Goal: Task Accomplishment & Management: Manage account settings

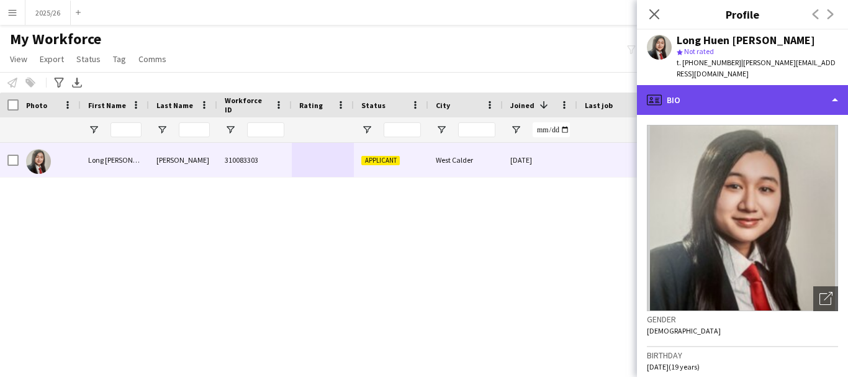
click at [779, 94] on div "profile Bio" at bounding box center [742, 100] width 211 height 30
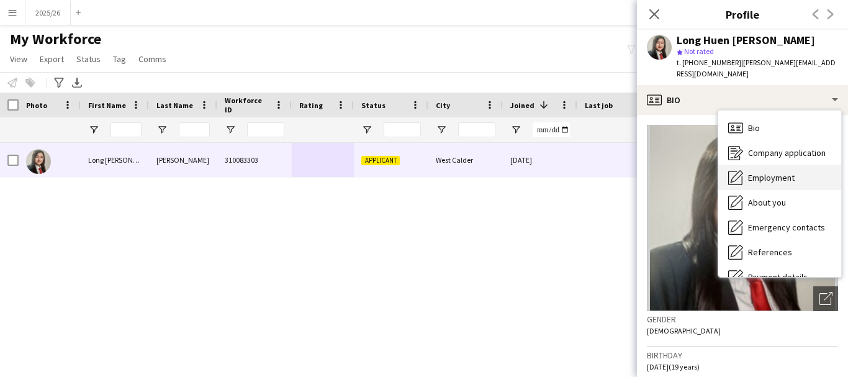
click at [749, 172] on span "Employment" at bounding box center [771, 177] width 47 height 11
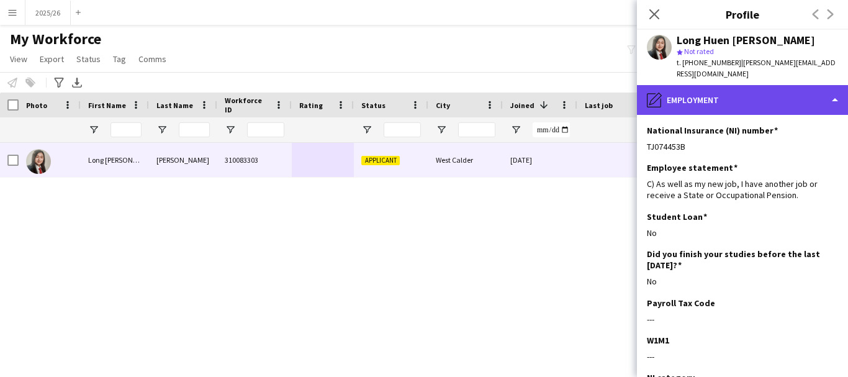
click at [717, 85] on div "pencil4 Employment" at bounding box center [742, 100] width 211 height 30
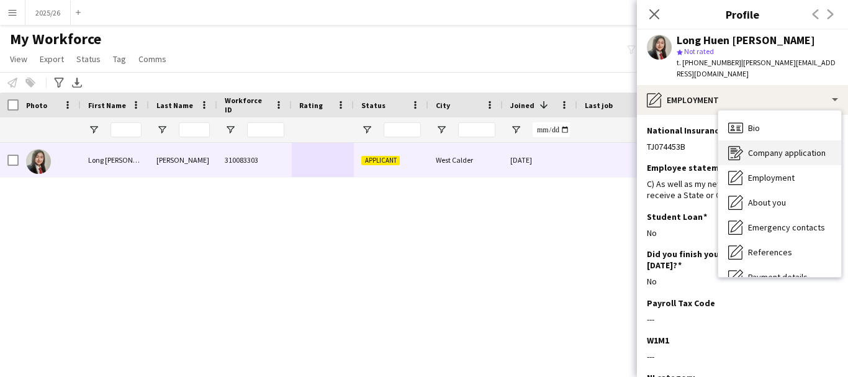
click at [788, 150] on div "Company application Company application" at bounding box center [779, 152] width 123 height 25
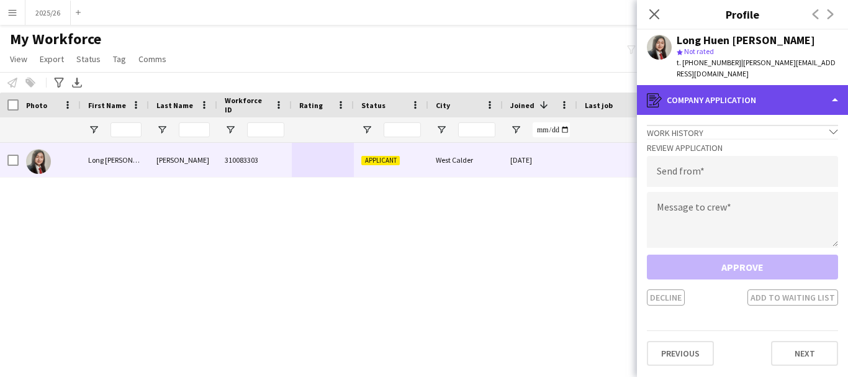
click at [765, 93] on div "register Company application" at bounding box center [742, 100] width 211 height 30
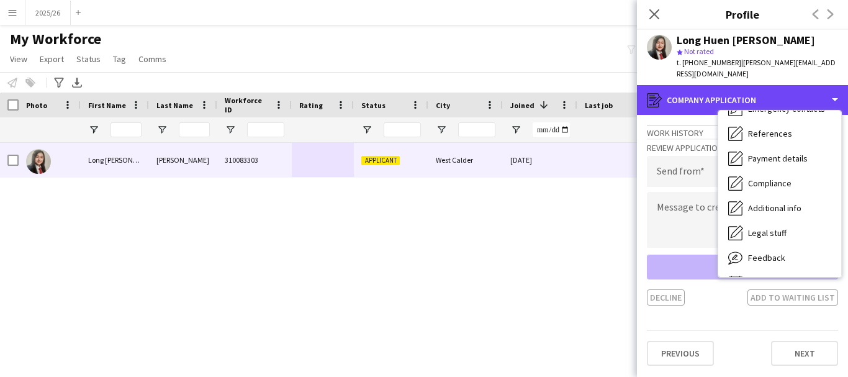
scroll to position [142, 0]
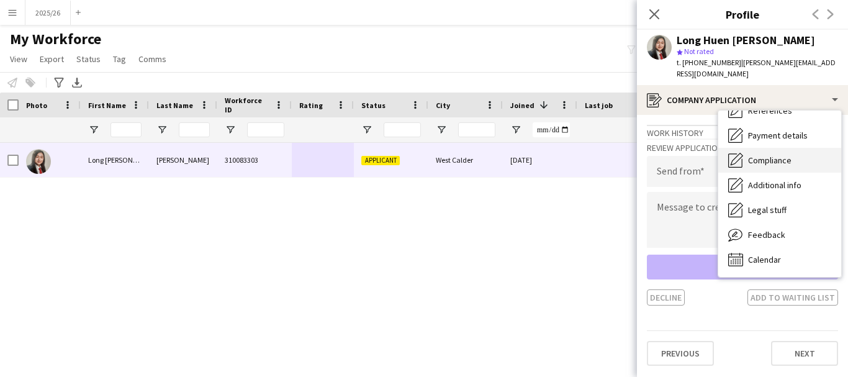
click at [781, 148] on div "Compliance Compliance" at bounding box center [779, 160] width 123 height 25
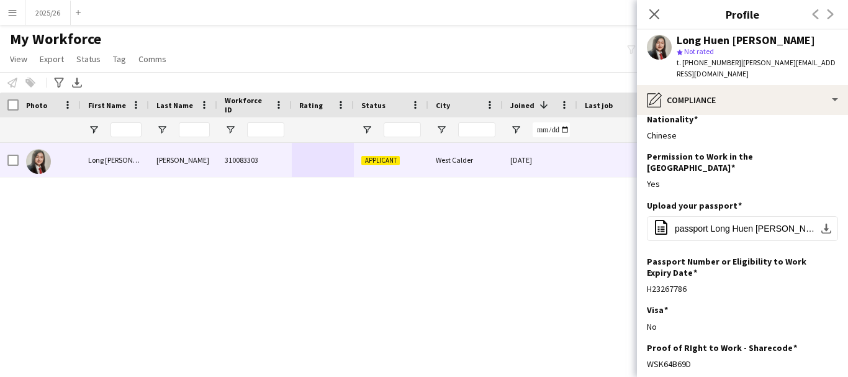
scroll to position [11, 0]
drag, startPoint x: 716, startPoint y: 345, endPoint x: 649, endPoint y: 347, distance: 67.1
click at [649, 347] on div "Proof of RIght to Work - Sharecode Edit this field WSK64B69D" at bounding box center [742, 360] width 191 height 37
copy div "WSK64B69D"
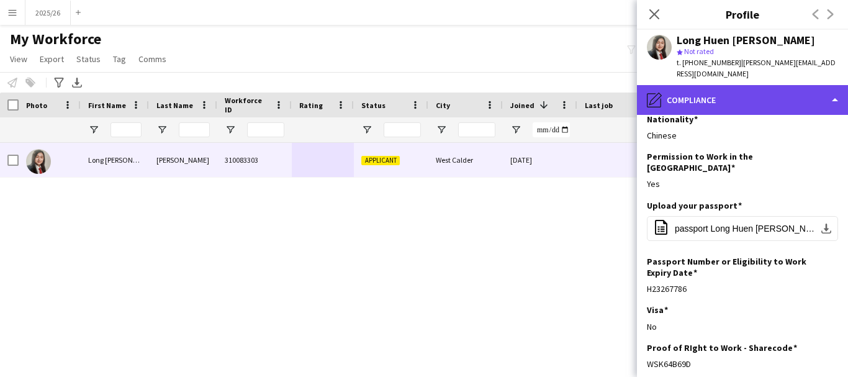
click at [821, 89] on div "pencil4 Compliance" at bounding box center [742, 100] width 211 height 30
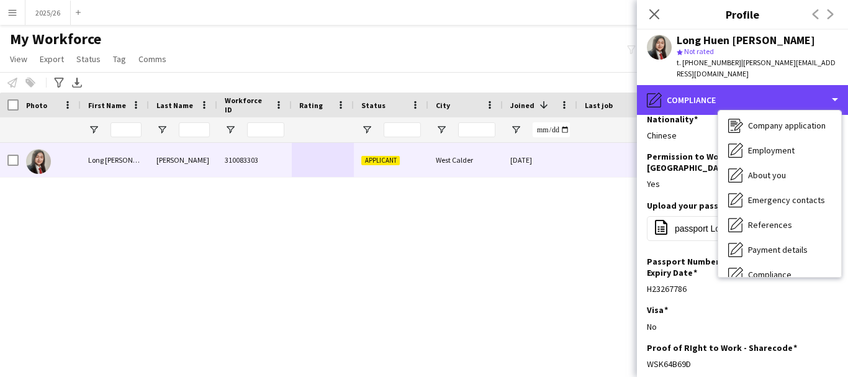
scroll to position [0, 0]
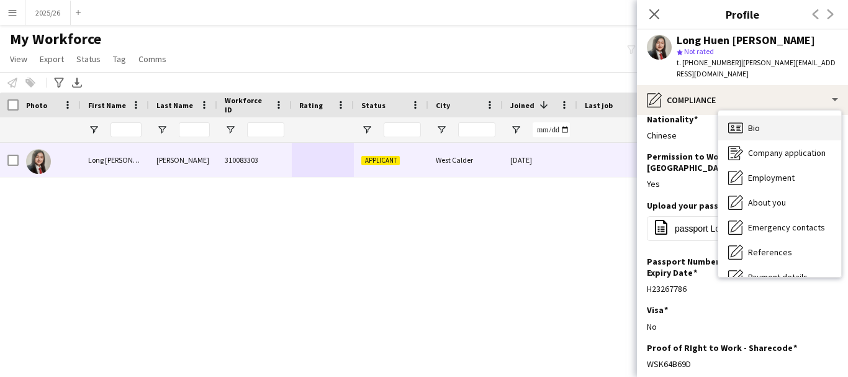
click at [785, 126] on div "Bio Bio" at bounding box center [779, 127] width 123 height 25
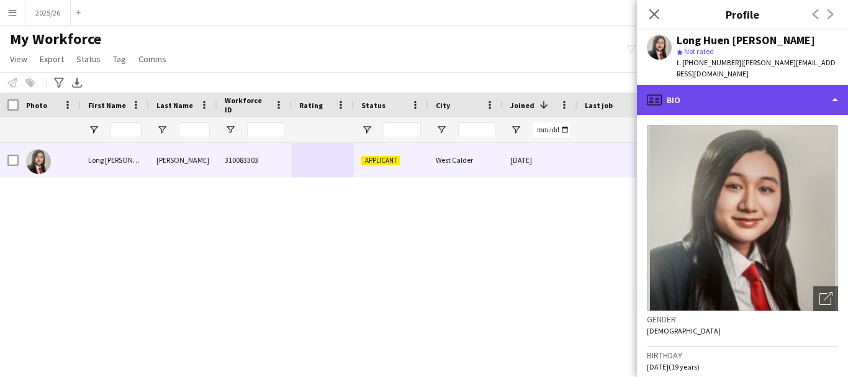
click at [726, 95] on div "profile Bio" at bounding box center [742, 100] width 211 height 30
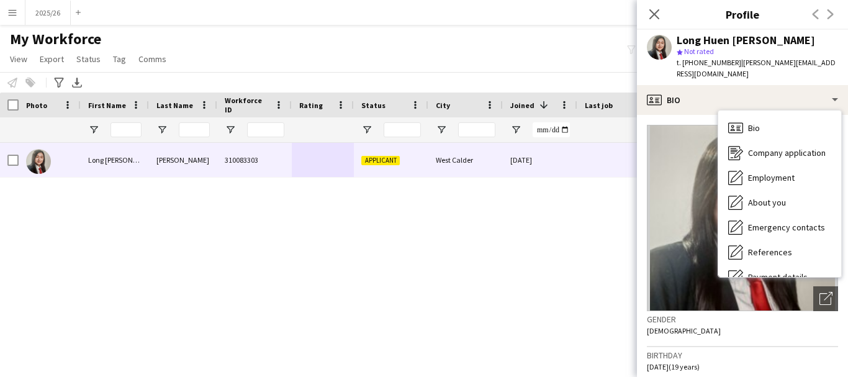
click at [697, 131] on img at bounding box center [742, 218] width 191 height 186
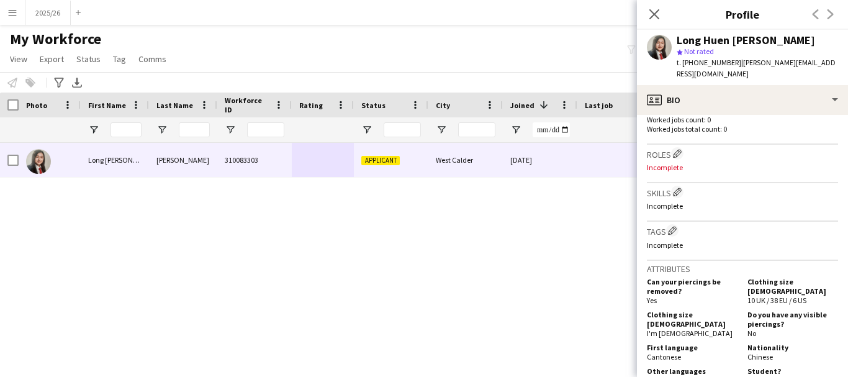
scroll to position [346, 0]
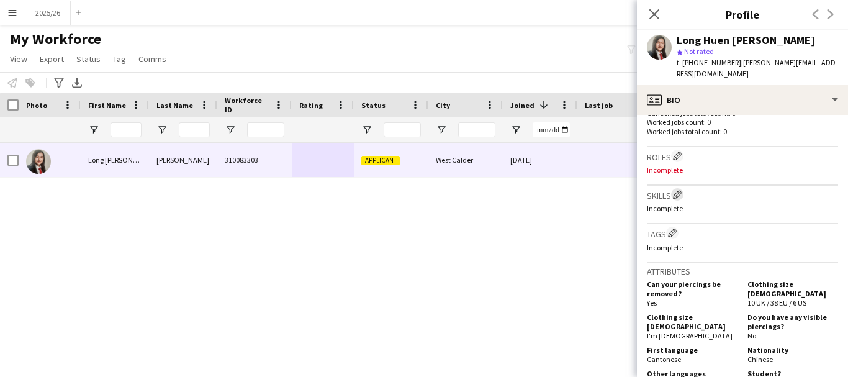
click at [680, 190] on app-icon "Edit crew company skills" at bounding box center [677, 194] width 9 height 9
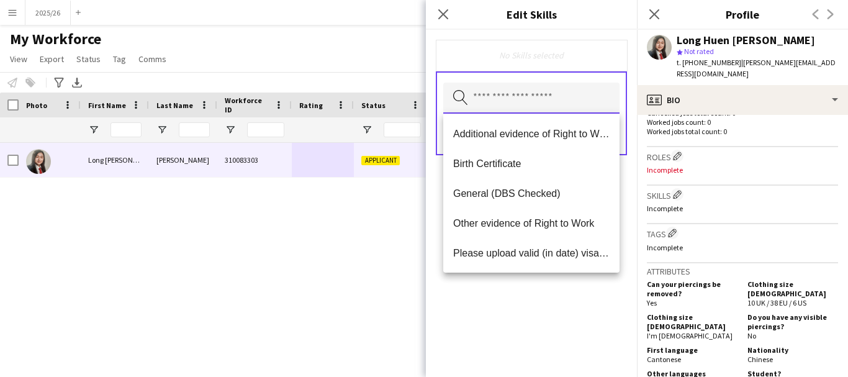
click at [512, 99] on input "text" at bounding box center [531, 98] width 176 height 31
click at [464, 143] on mat-option "Additional evidence of Right to Work" at bounding box center [531, 134] width 176 height 30
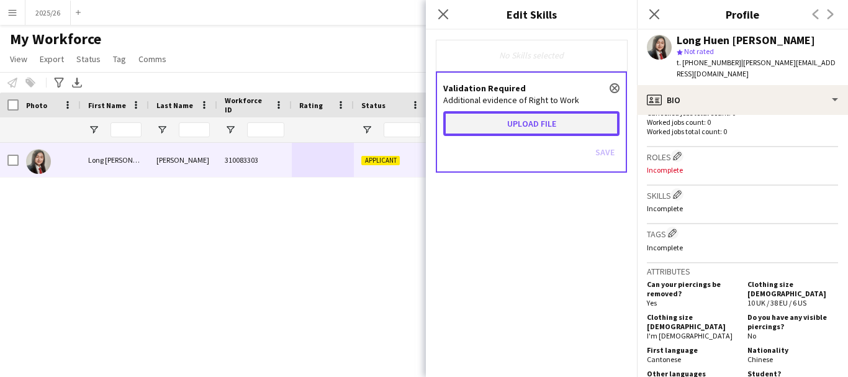
click at [497, 124] on button "Upload file" at bounding box center [531, 123] width 176 height 25
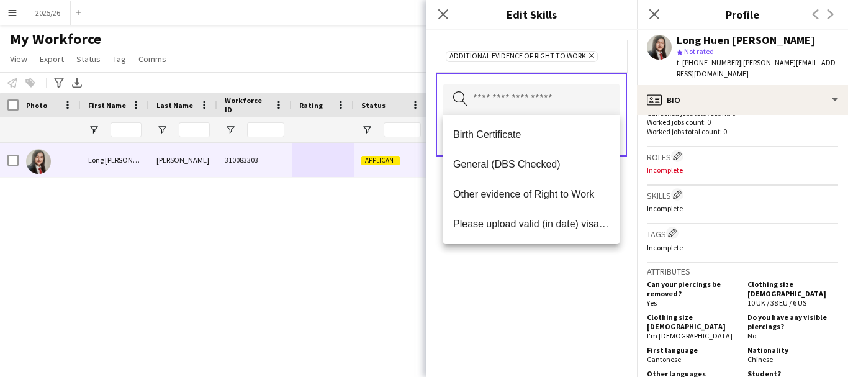
click at [588, 291] on div "Additional evidence of Right to Work Remove Search by skill name Save" at bounding box center [531, 203] width 211 height 347
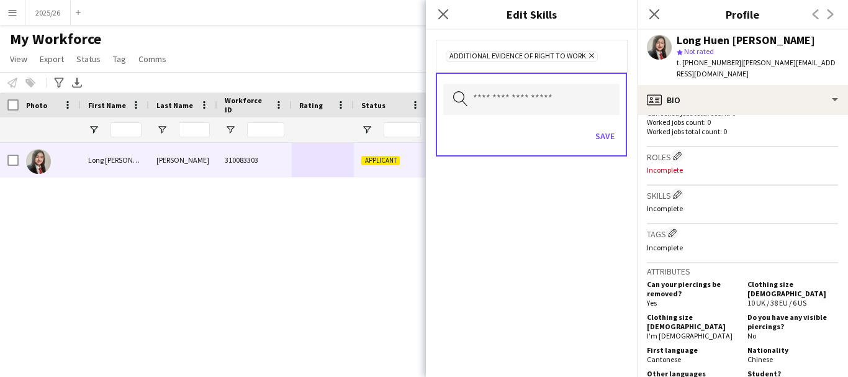
click at [588, 291] on div "Additional evidence of Right to Work Remove Search by skill name Save" at bounding box center [531, 203] width 211 height 347
click at [617, 135] on button "Save" at bounding box center [604, 136] width 29 height 20
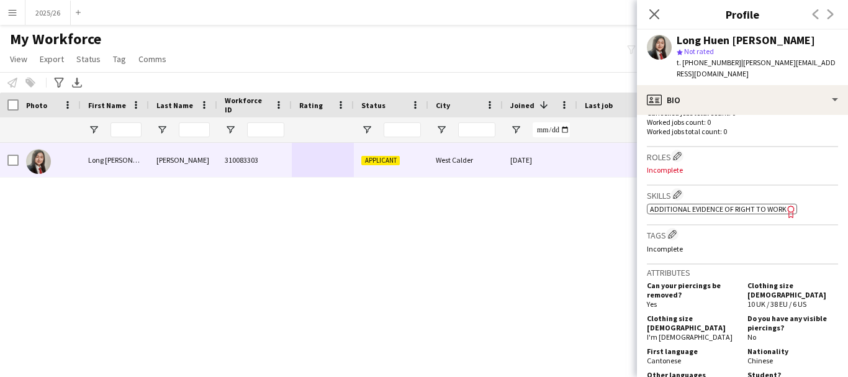
click at [726, 204] on span "Additional evidence of Right to Work" at bounding box center [718, 208] width 137 height 9
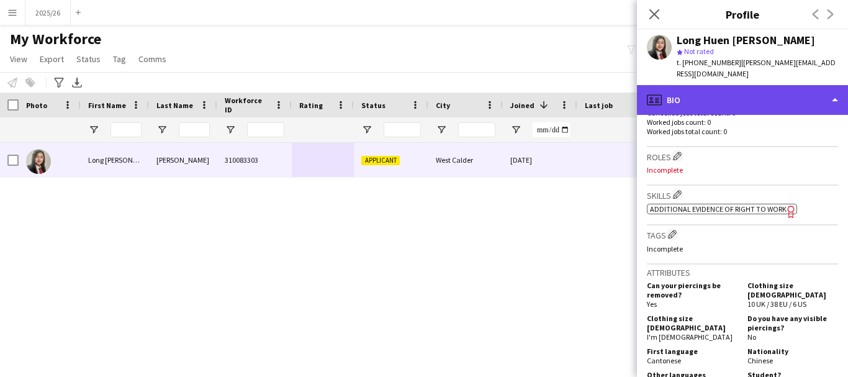
click at [726, 88] on div "profile Bio" at bounding box center [742, 100] width 211 height 30
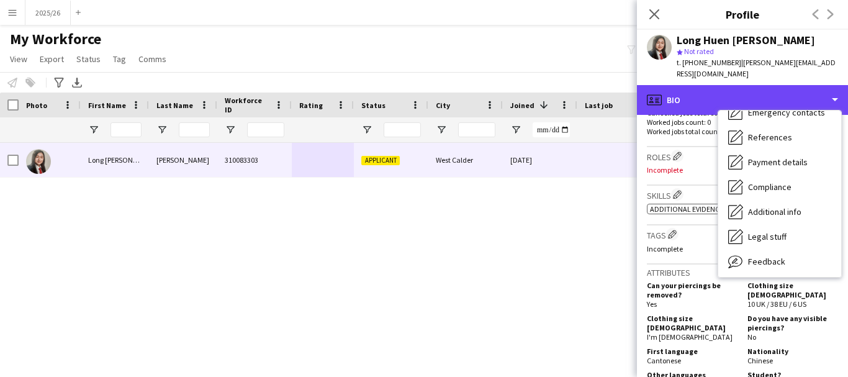
scroll to position [142, 0]
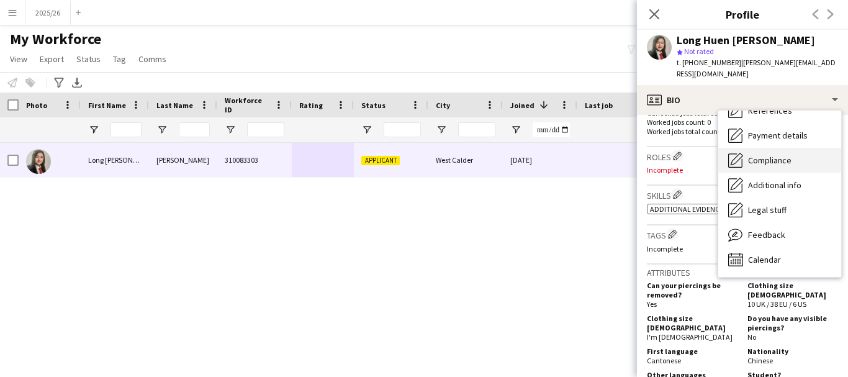
click at [776, 155] on span "Compliance" at bounding box center [769, 160] width 43 height 11
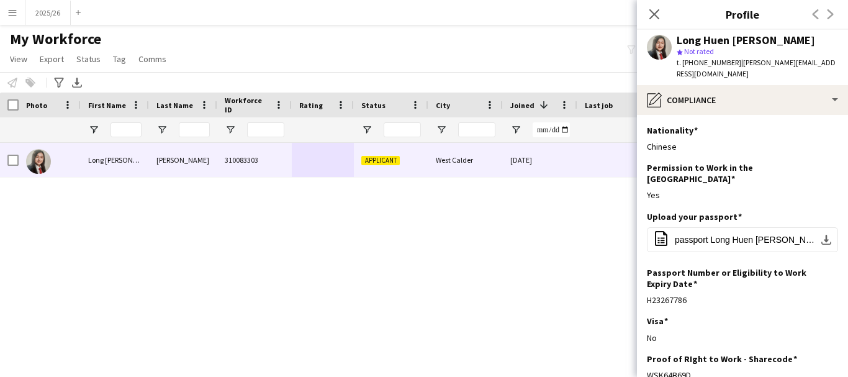
click at [726, 64] on span "t. [PHONE_NUMBER]" at bounding box center [709, 62] width 65 height 9
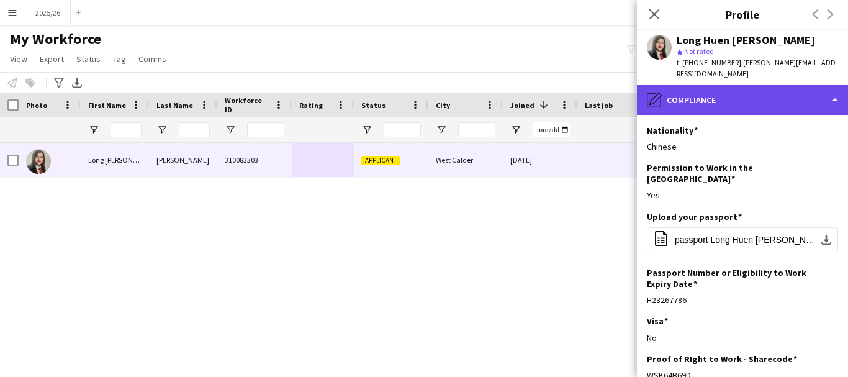
click at [737, 88] on div "pencil4 Compliance" at bounding box center [742, 100] width 211 height 30
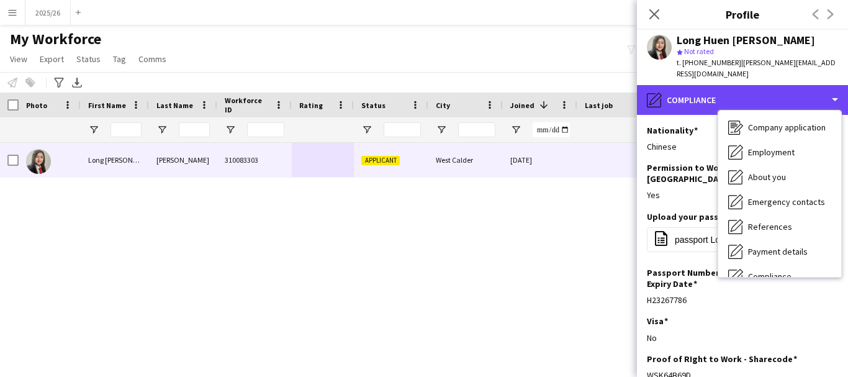
scroll to position [0, 0]
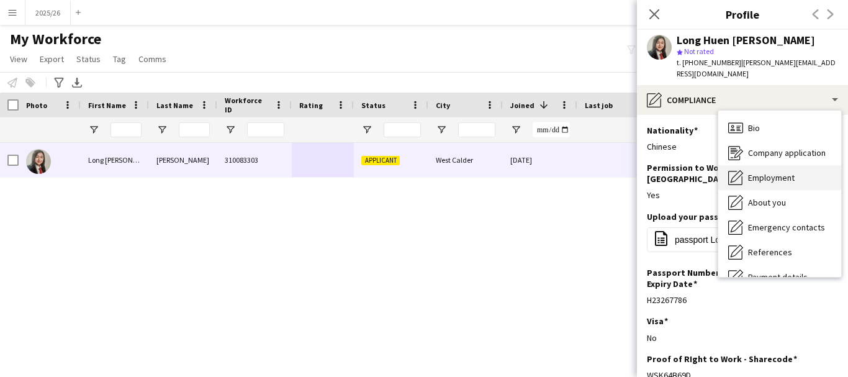
click at [780, 172] on span "Employment" at bounding box center [771, 177] width 47 height 11
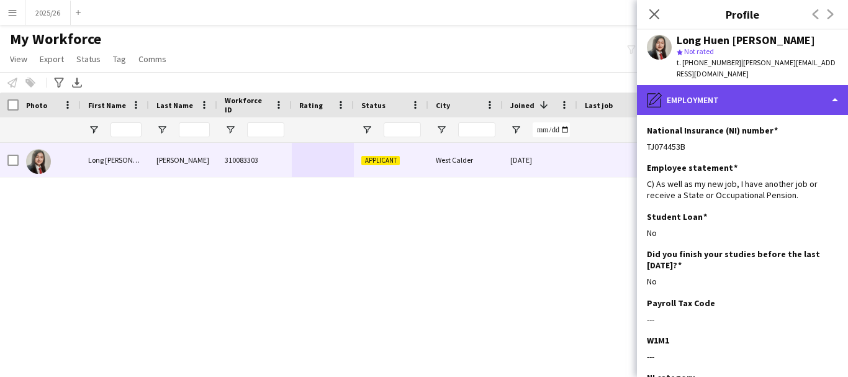
click at [750, 91] on div "pencil4 Employment" at bounding box center [742, 100] width 211 height 30
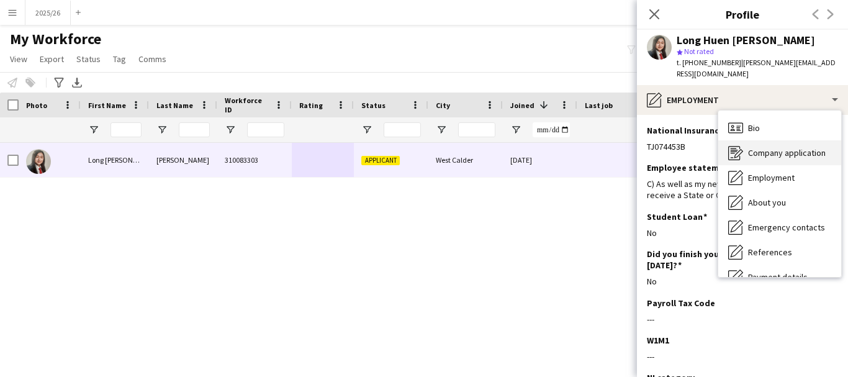
click at [773, 140] on div "Company application Company application" at bounding box center [779, 152] width 123 height 25
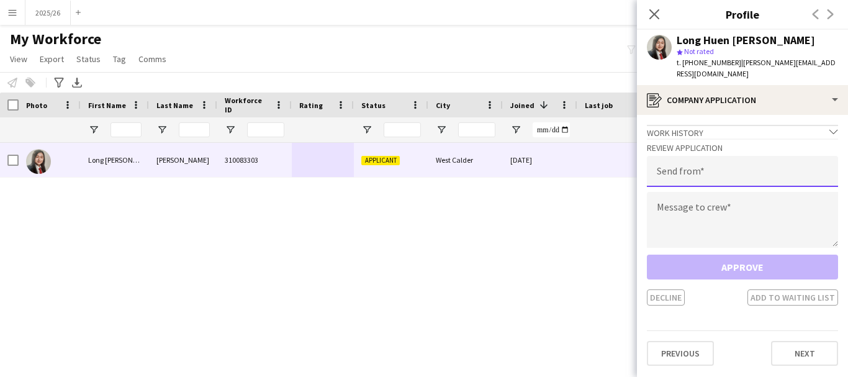
click at [724, 156] on input "email" at bounding box center [742, 171] width 191 height 31
click at [724, 170] on input "**********" at bounding box center [742, 171] width 191 height 31
type input "**********"
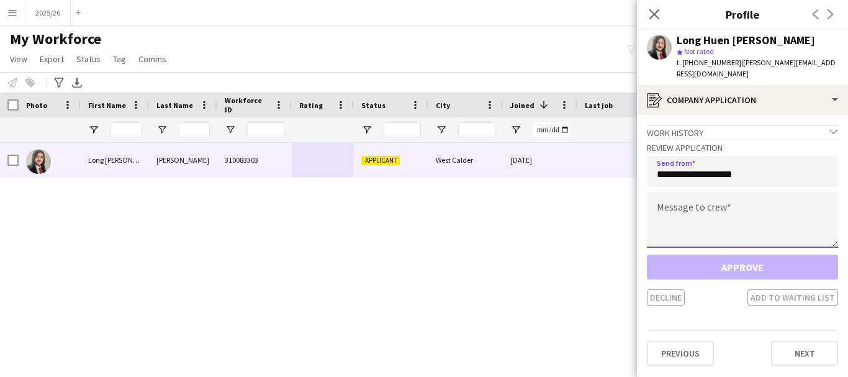
click at [744, 199] on textarea at bounding box center [742, 220] width 191 height 56
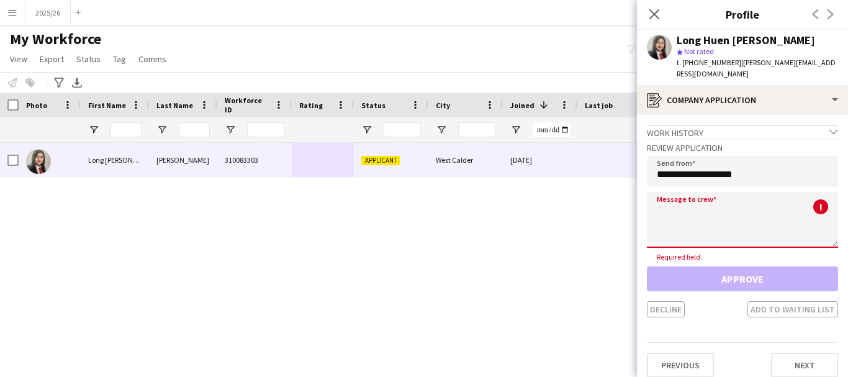
click at [750, 204] on textarea at bounding box center [742, 220] width 191 height 56
paste textarea "**********"
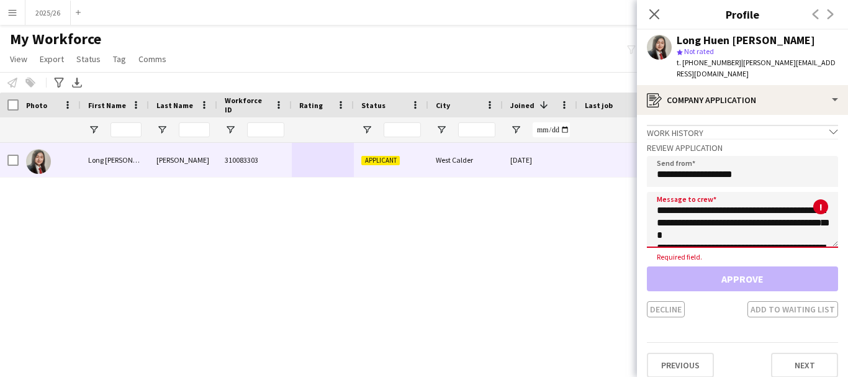
scroll to position [243, 0]
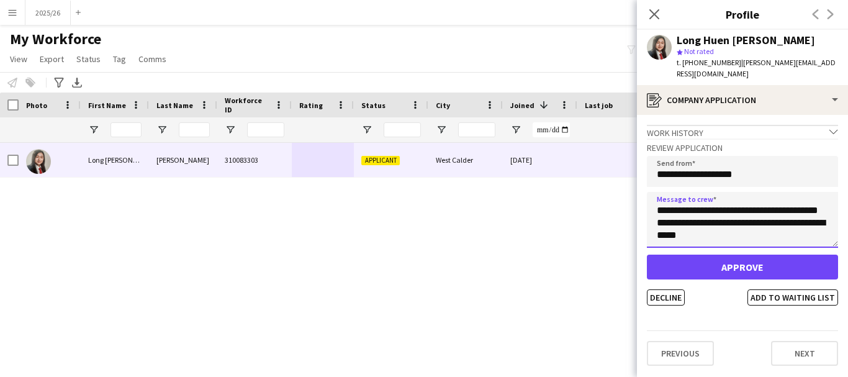
type textarea "**********"
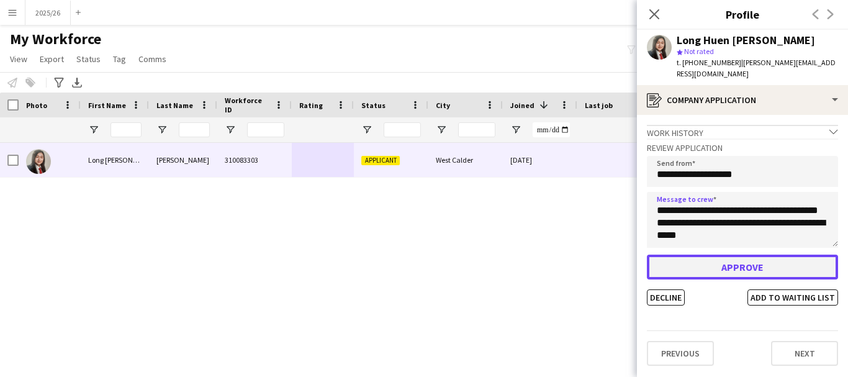
click at [734, 260] on button "Approve" at bounding box center [742, 267] width 191 height 25
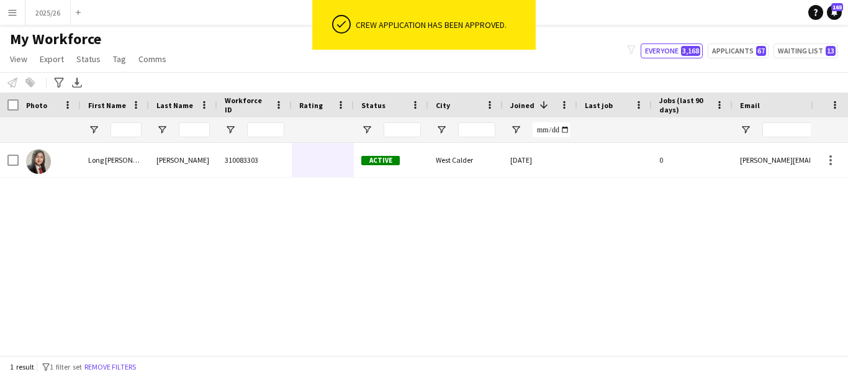
click at [734, 260] on div "Long Huen [PERSON_NAME] 310083303 Active [GEOGRAPHIC_DATA] [DATE] 0 [PERSON_NAM…" at bounding box center [405, 244] width 811 height 203
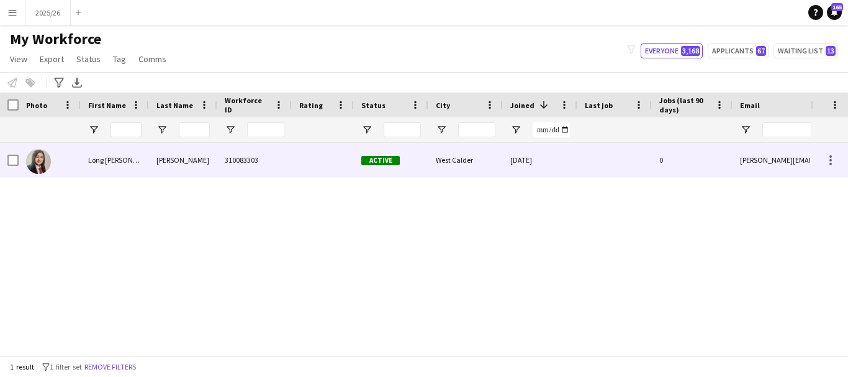
click at [576, 165] on div "[DATE]" at bounding box center [540, 160] width 74 height 34
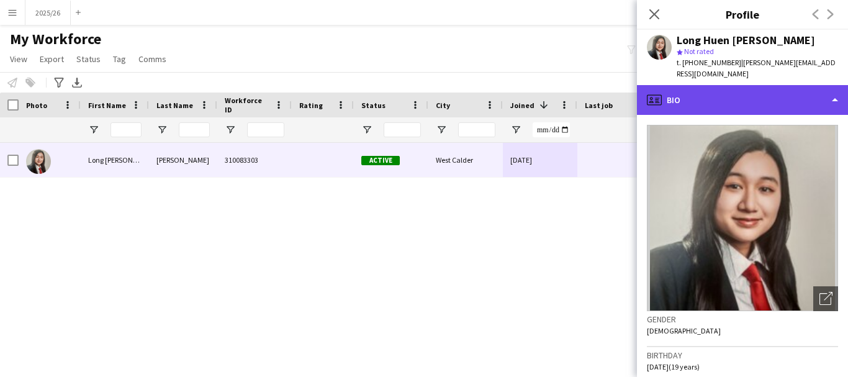
click at [796, 102] on div "profile Bio" at bounding box center [742, 100] width 211 height 30
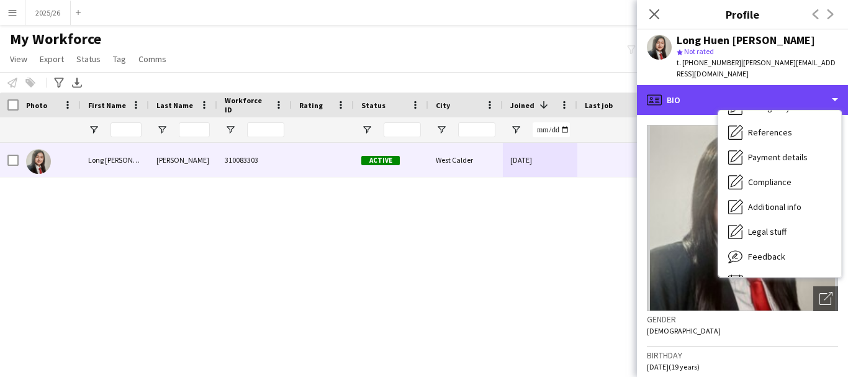
scroll to position [142, 0]
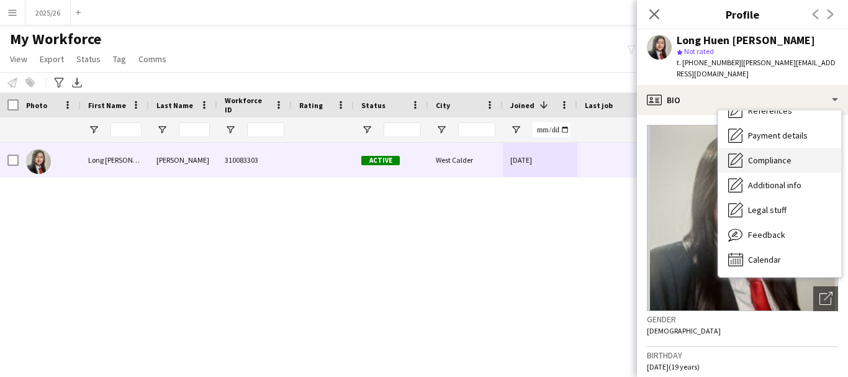
click at [770, 155] on span "Compliance" at bounding box center [769, 160] width 43 height 11
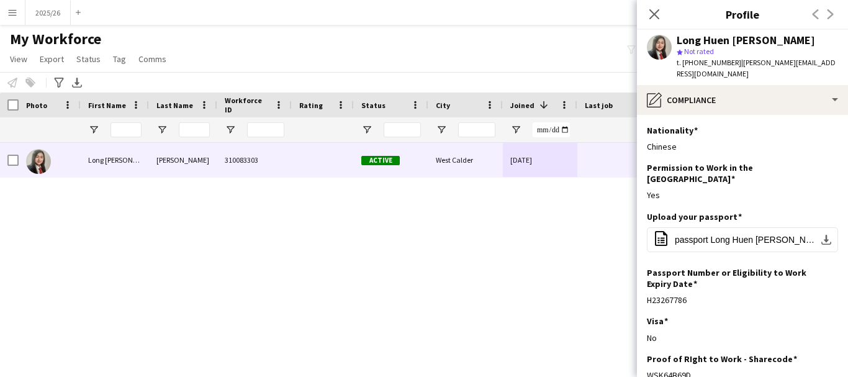
scroll to position [73, 0]
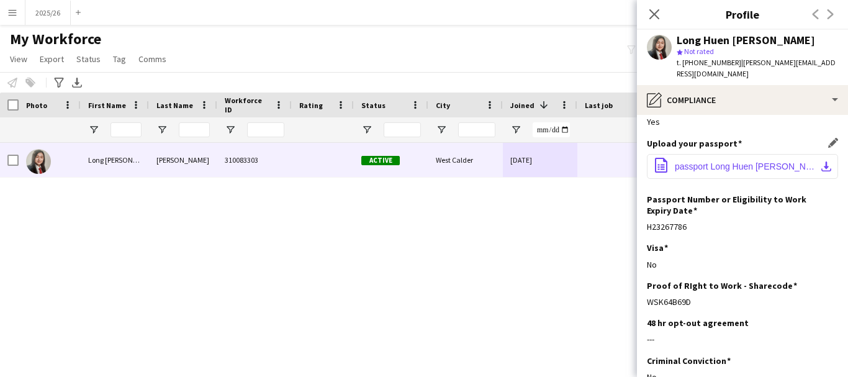
click at [698, 154] on button "office-file-sheet passport Long Huen [PERSON_NAME].pdf download-bottom" at bounding box center [742, 166] width 191 height 25
click at [749, 154] on button "office-file-sheet passport Long Huen [PERSON_NAME].pdf download-bottom" at bounding box center [742, 166] width 191 height 25
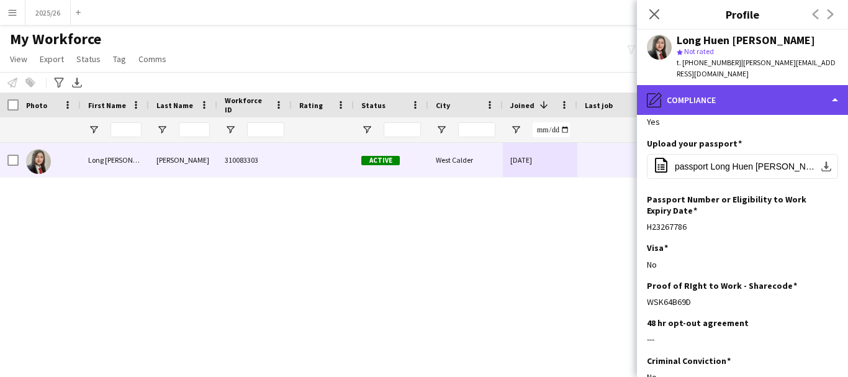
click at [739, 95] on div "pencil4 Compliance" at bounding box center [742, 100] width 211 height 30
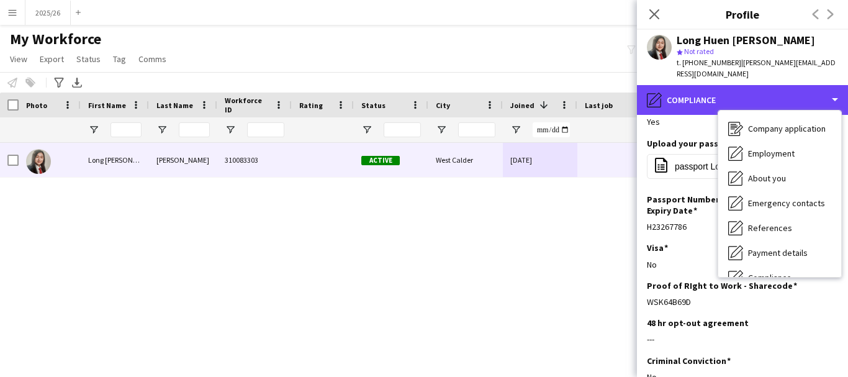
scroll to position [0, 0]
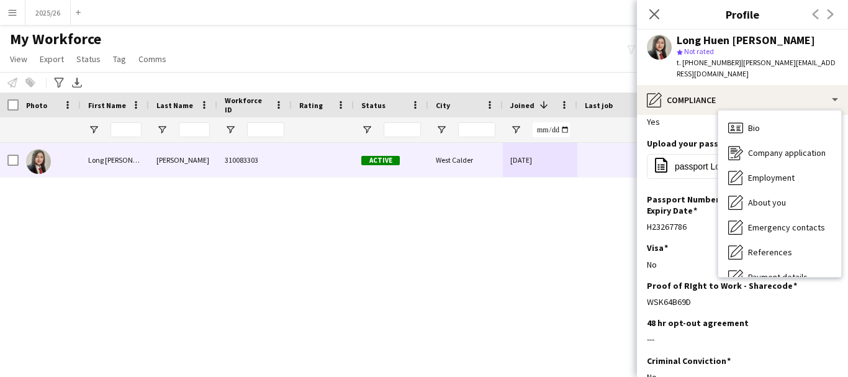
click at [790, 110] on div "Bio Bio Company application Company application Employment Employment About you…" at bounding box center [779, 193] width 123 height 166
click at [774, 115] on div "Bio Bio" at bounding box center [779, 127] width 123 height 25
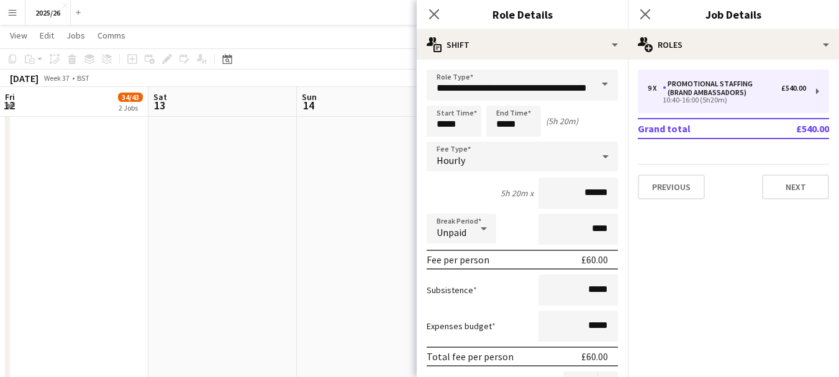
click at [437, 19] on icon "Close pop-in" at bounding box center [434, 14] width 10 height 10
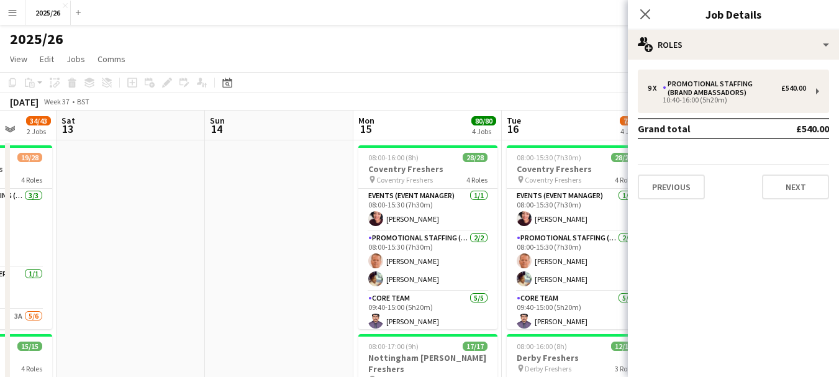
drag, startPoint x: 292, startPoint y: 202, endPoint x: 660, endPoint y: 146, distance: 372.3
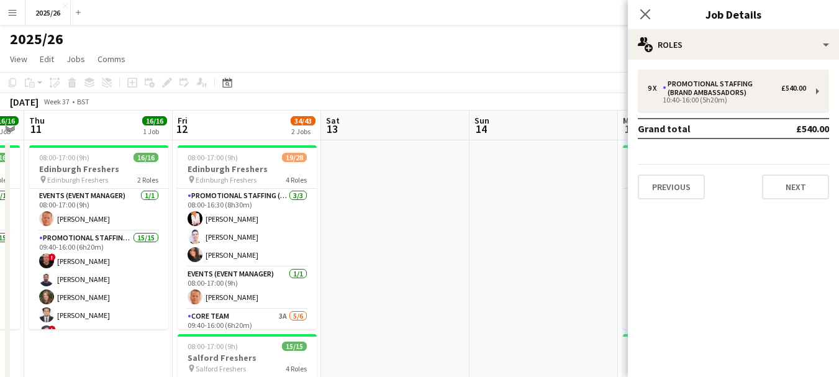
drag, startPoint x: 194, startPoint y: 146, endPoint x: 482, endPoint y: 176, distance: 289.6
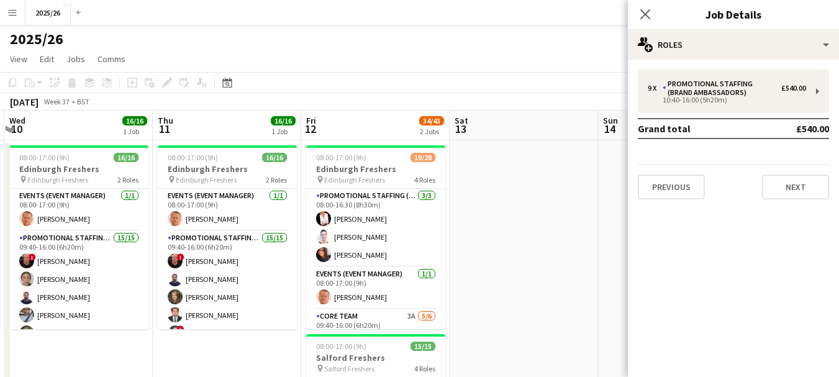
drag, startPoint x: 375, startPoint y: 189, endPoint x: 572, endPoint y: 228, distance: 200.6
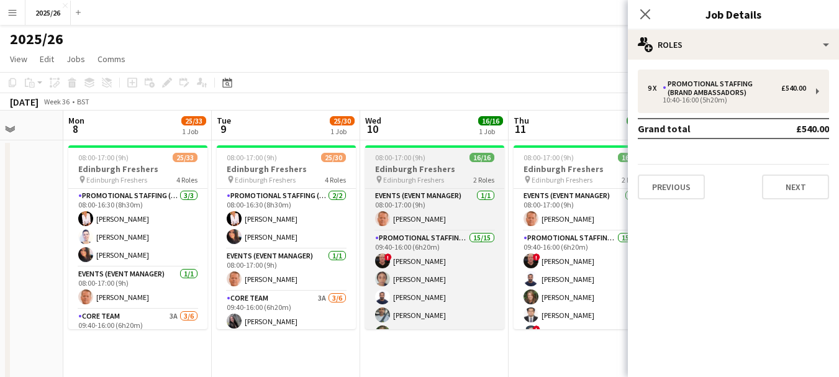
drag, startPoint x: 205, startPoint y: 270, endPoint x: 524, endPoint y: 250, distance: 319.7
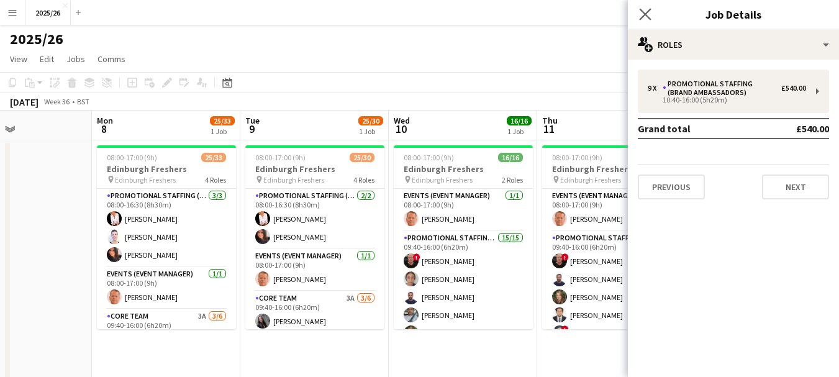
click at [638, 7] on app-icon "Close pop-in" at bounding box center [645, 15] width 18 height 18
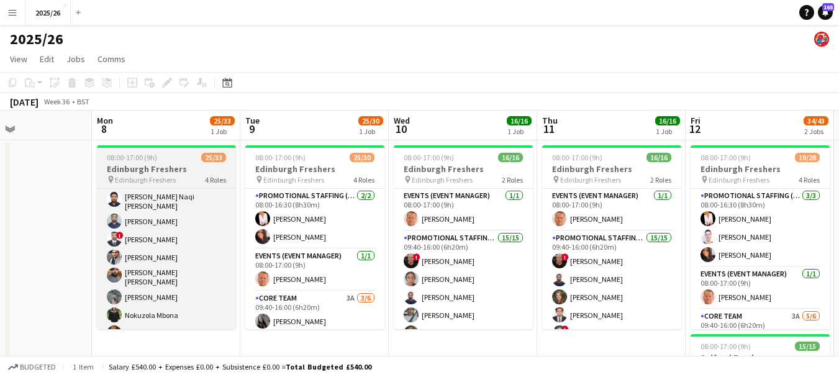
scroll to position [554, 0]
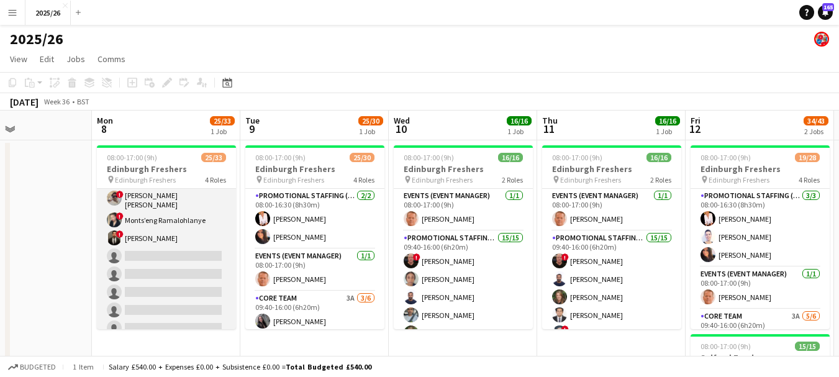
click at [155, 249] on app-card-role "Promotional Staffing (Brand Ambassadors) 1A 18/23 09:40-16:00 (6h20m) ! George …" at bounding box center [166, 115] width 139 height 449
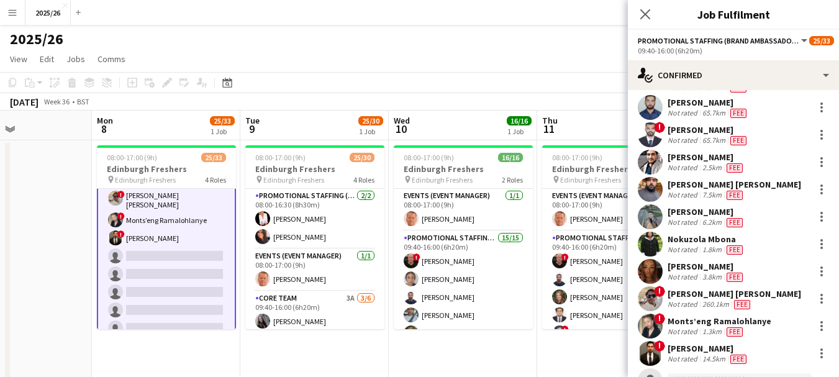
scroll to position [281, 0]
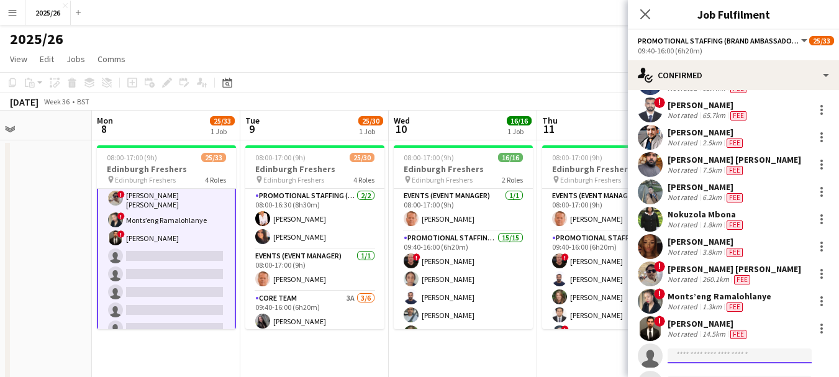
click at [728, 348] on input at bounding box center [739, 355] width 144 height 15
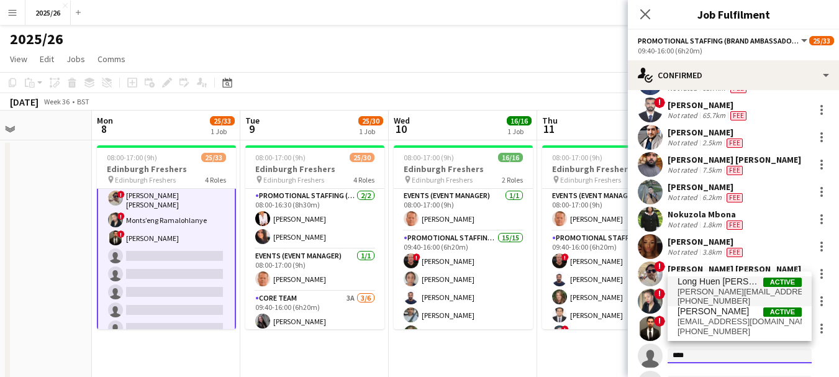
type input "****"
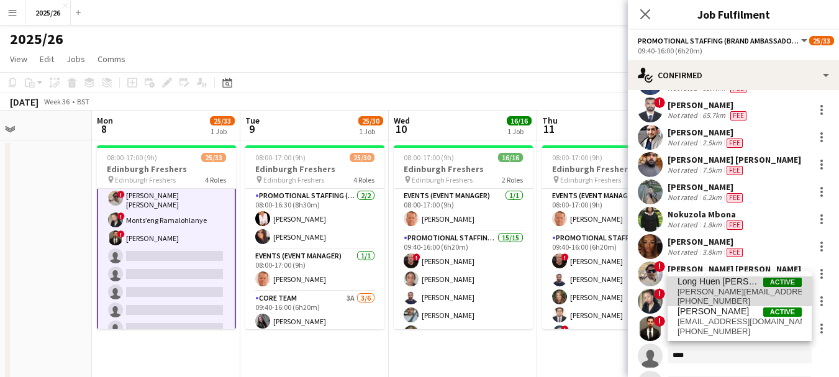
click at [755, 291] on span "[PERSON_NAME][EMAIL_ADDRESS][DOMAIN_NAME]" at bounding box center [739, 292] width 124 height 10
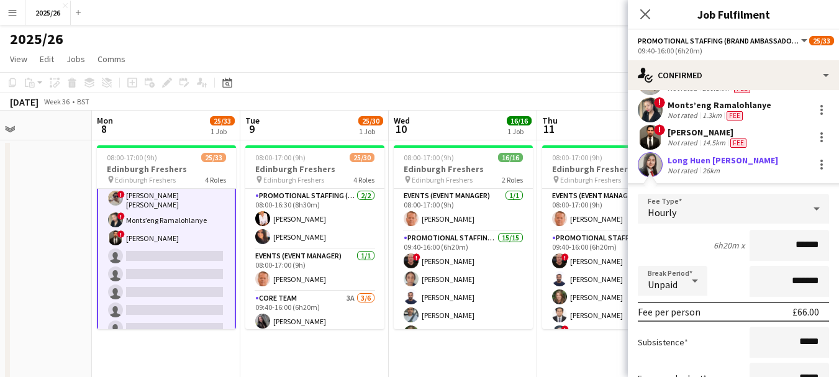
scroll to position [692, 0]
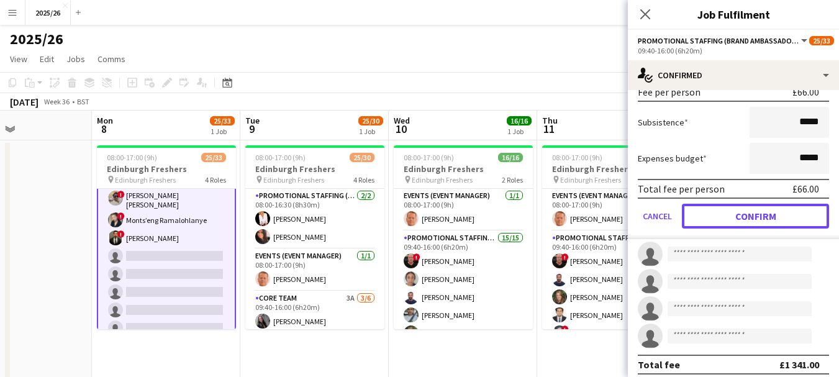
click at [715, 210] on button "Confirm" at bounding box center [755, 216] width 147 height 25
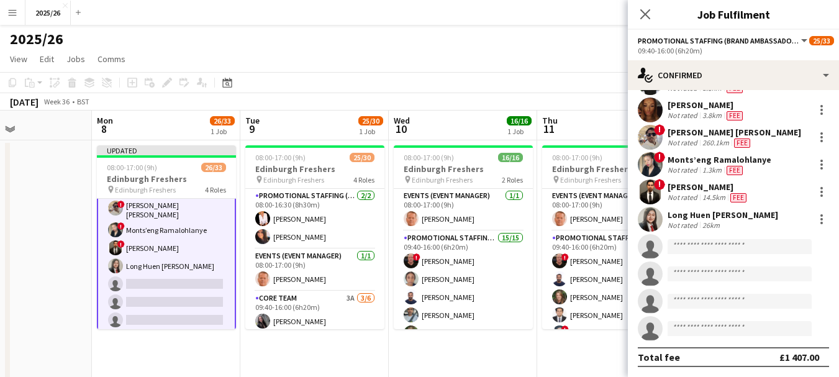
scroll to position [410, 0]
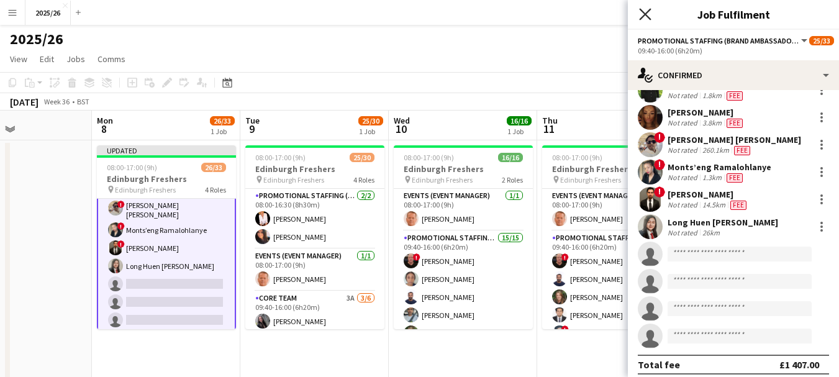
click at [647, 19] on icon "Close pop-in" at bounding box center [645, 14] width 12 height 12
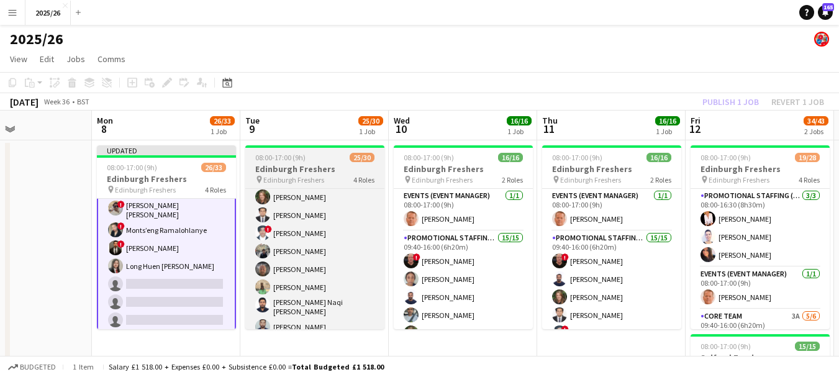
scroll to position [500, 0]
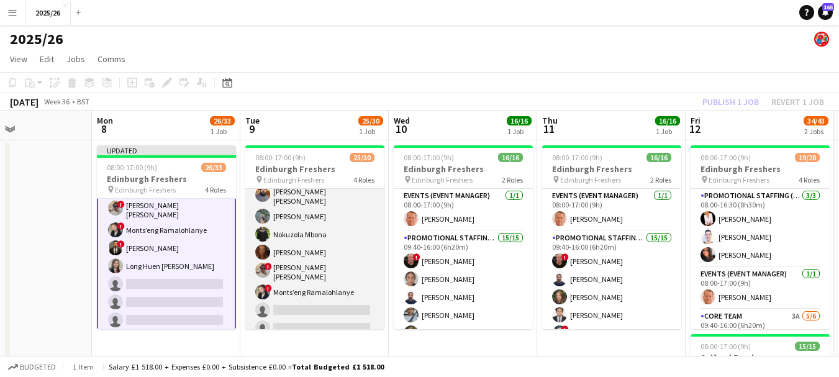
click at [339, 313] on app-card-role "Promotional Staffing (Brand Ambassadors) 1A 19/21 09:40-16:00 (6h20m) ! George …" at bounding box center [314, 133] width 139 height 413
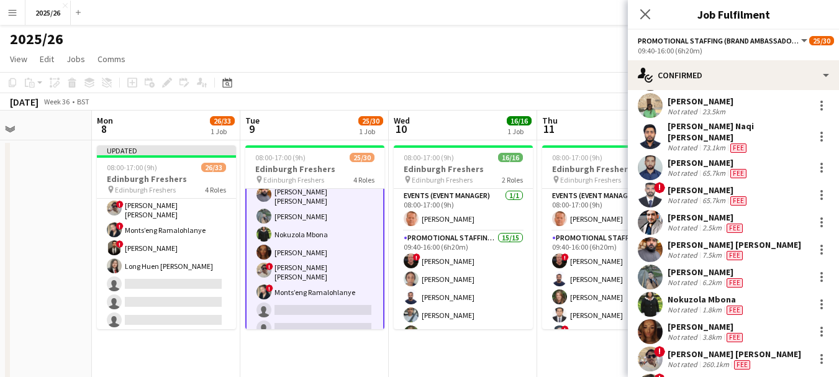
scroll to position [356, 0]
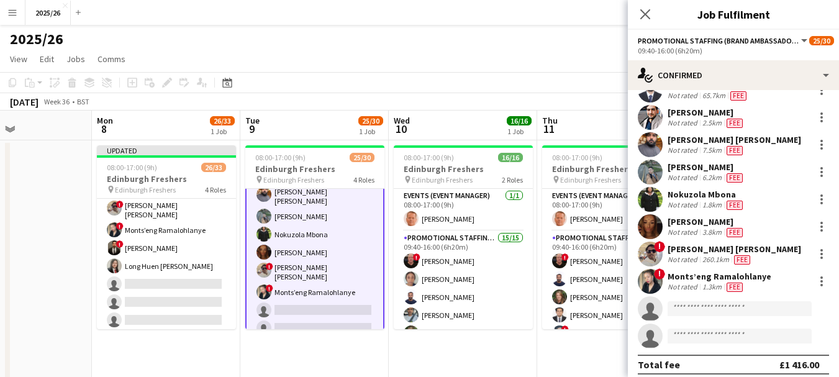
click at [730, 312] on app-invite-slot "single-neutral-actions" at bounding box center [733, 308] width 211 height 25
click at [722, 301] on input at bounding box center [739, 308] width 144 height 15
type input "*"
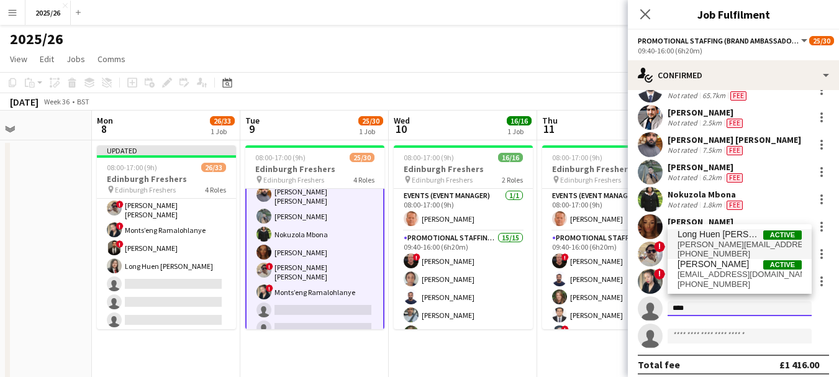
type input "****"
click at [723, 251] on span "+4407464095212" at bounding box center [739, 254] width 124 height 10
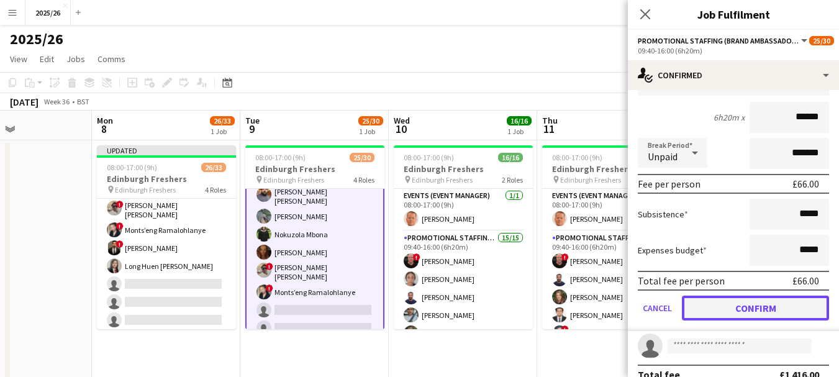
click at [787, 312] on button "Confirm" at bounding box center [755, 307] width 147 height 25
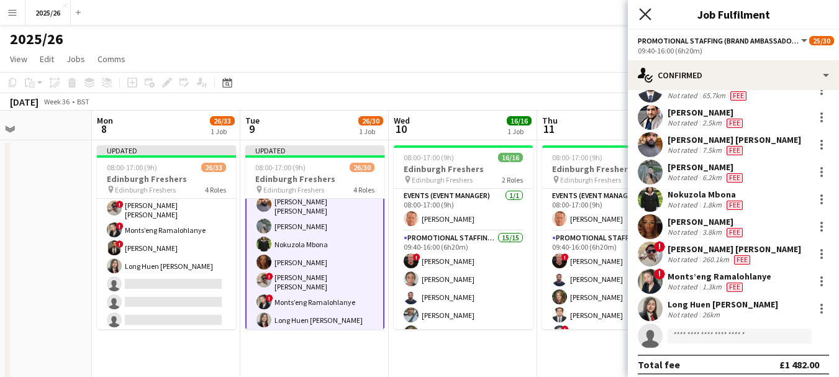
click at [647, 15] on icon "Close pop-in" at bounding box center [645, 14] width 12 height 12
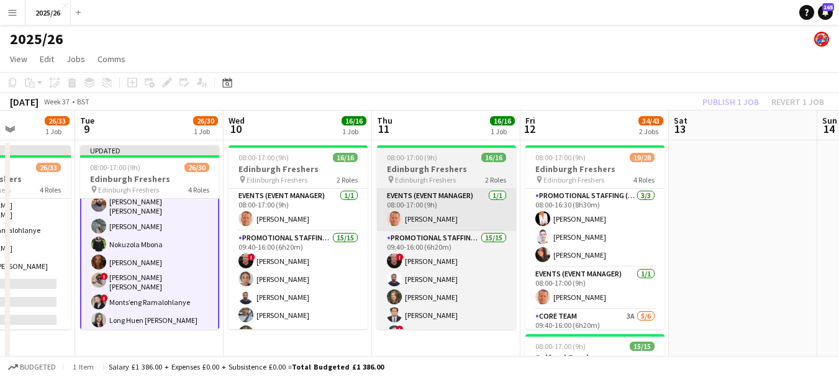
drag, startPoint x: 659, startPoint y: 199, endPoint x: 493, endPoint y: 210, distance: 166.7
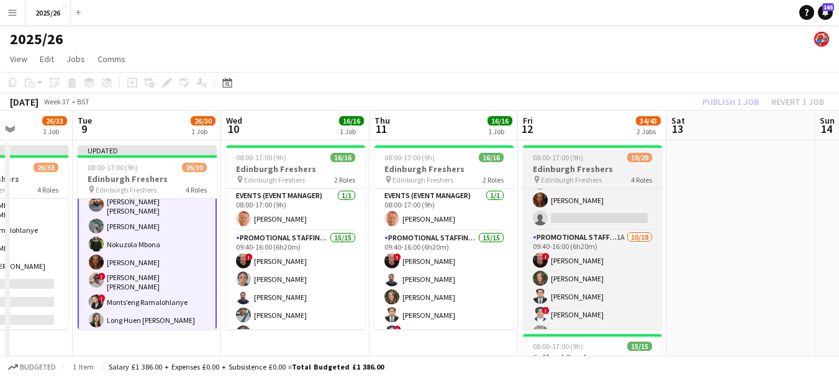
scroll to position [461, 0]
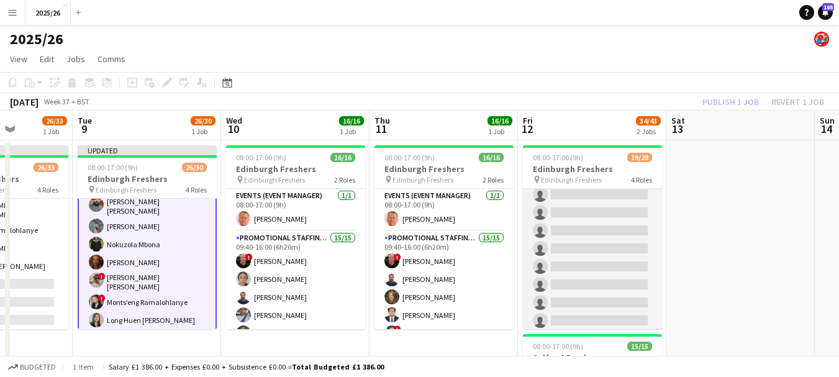
click at [606, 277] on app-card-role "Promotional Staffing (Brand Ambassadors) 1A 10/18 09:40-16:00 (6h20m) ! George …" at bounding box center [592, 158] width 139 height 348
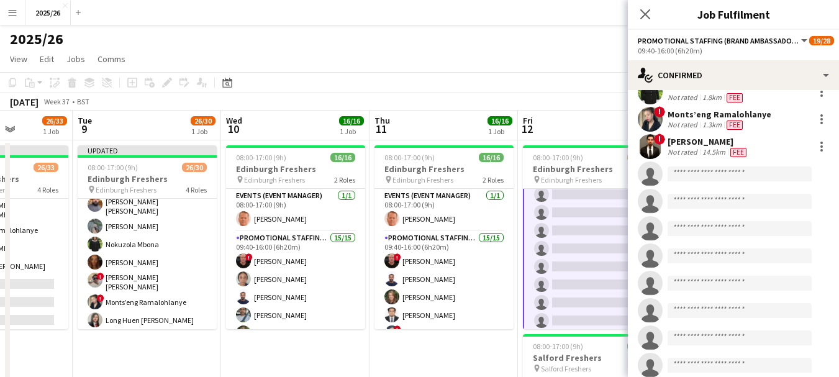
scroll to position [240, 0]
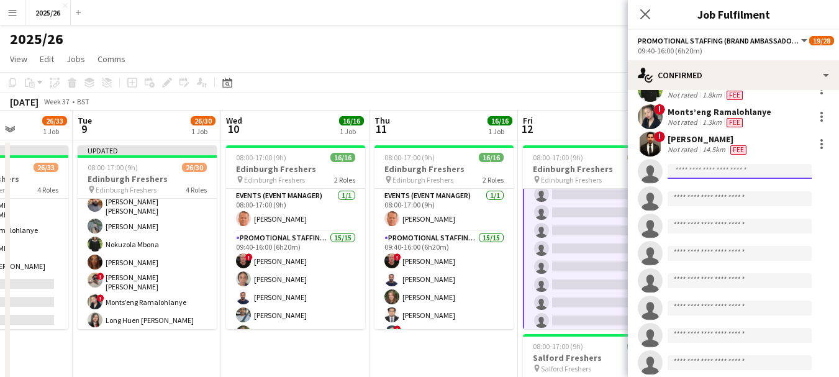
click at [716, 174] on input at bounding box center [739, 171] width 144 height 15
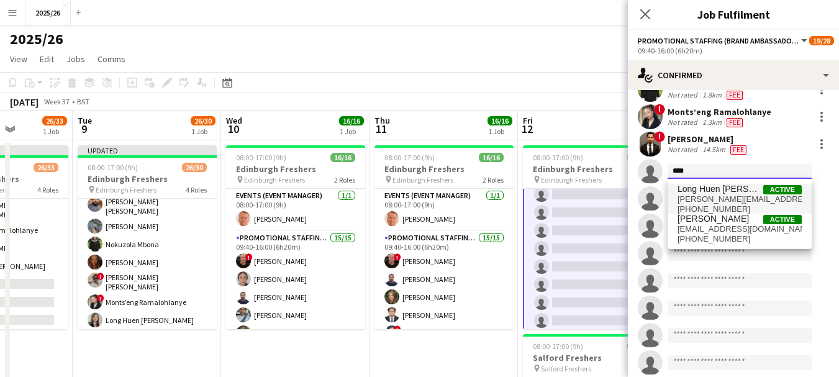
type input "****"
click at [732, 192] on span "Long Huen [PERSON_NAME]" at bounding box center [720, 189] width 86 height 11
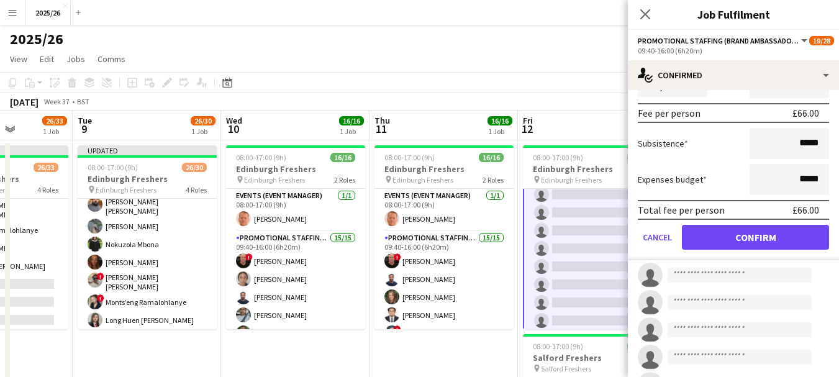
scroll to position [556, 0]
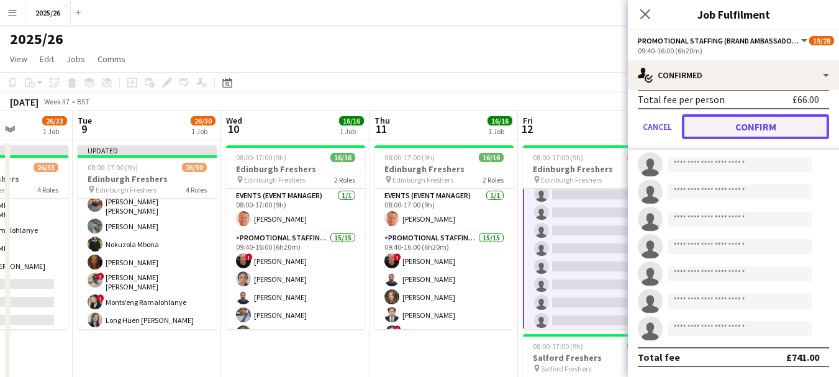
click at [762, 130] on button "Confirm" at bounding box center [755, 126] width 147 height 25
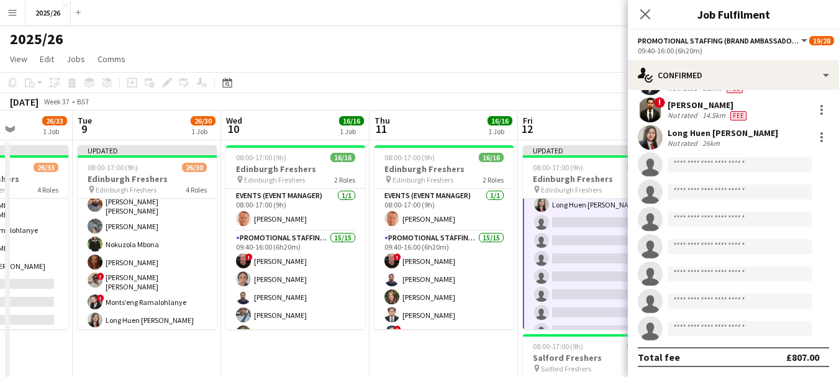
scroll to position [274, 0]
click at [641, 16] on icon "Close pop-in" at bounding box center [645, 14] width 12 height 12
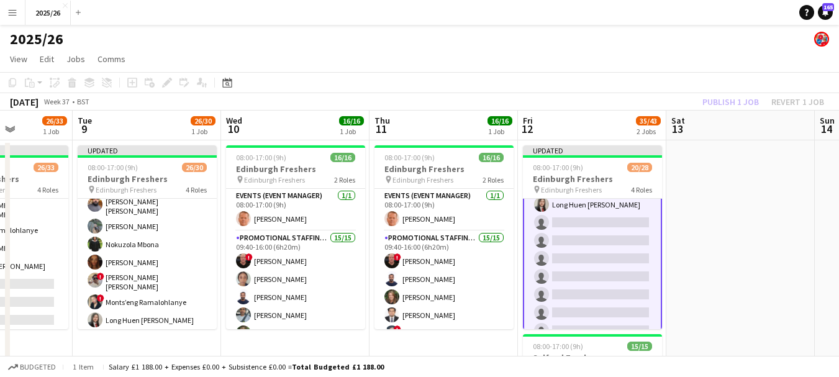
click at [731, 95] on div "Publish 1 job Revert 1 job" at bounding box center [762, 102] width 151 height 16
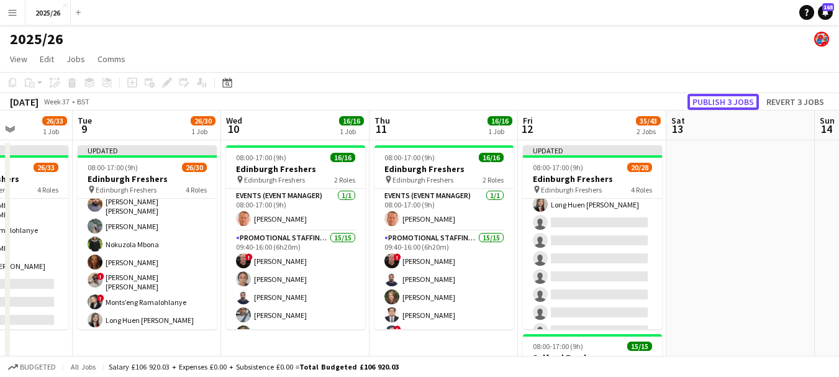
click at [731, 95] on button "Publish 3 jobs" at bounding box center [722, 102] width 71 height 16
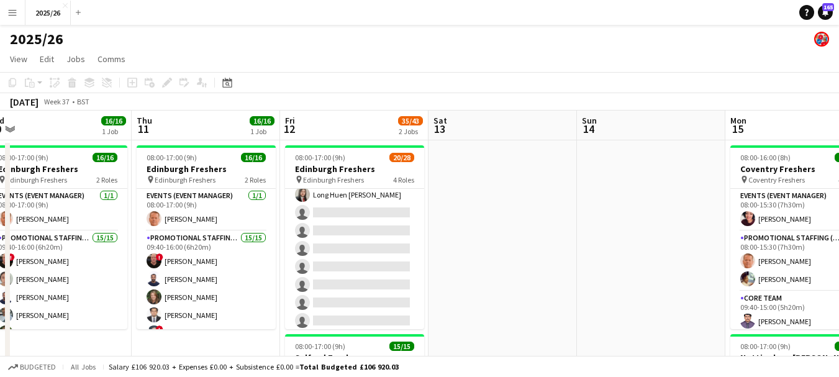
drag, startPoint x: 756, startPoint y: 127, endPoint x: 518, endPoint y: 130, distance: 238.4
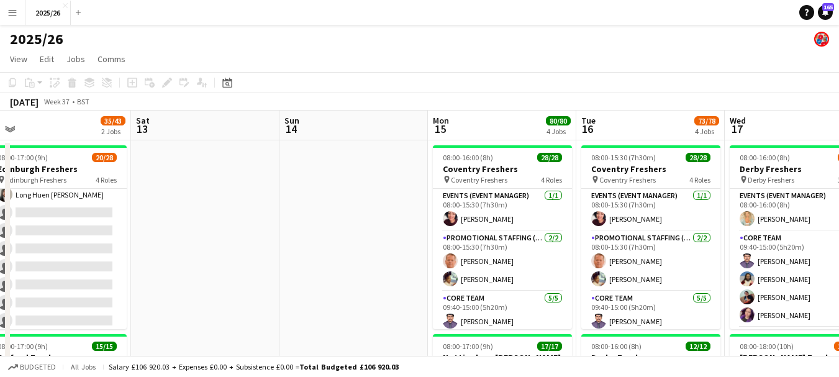
drag, startPoint x: 570, startPoint y: 195, endPoint x: 256, endPoint y: 195, distance: 314.1
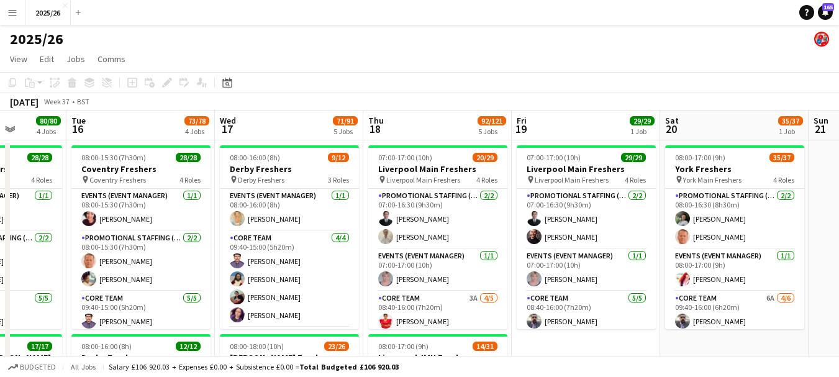
scroll to position [0, 389]
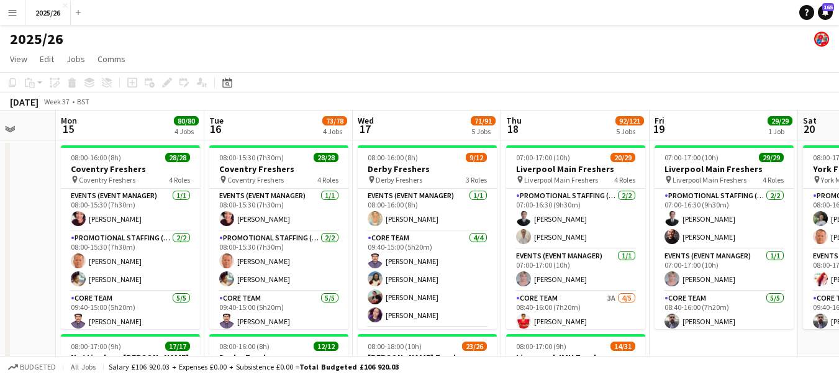
drag, startPoint x: 381, startPoint y: 212, endPoint x: 27, endPoint y: 227, distance: 354.8
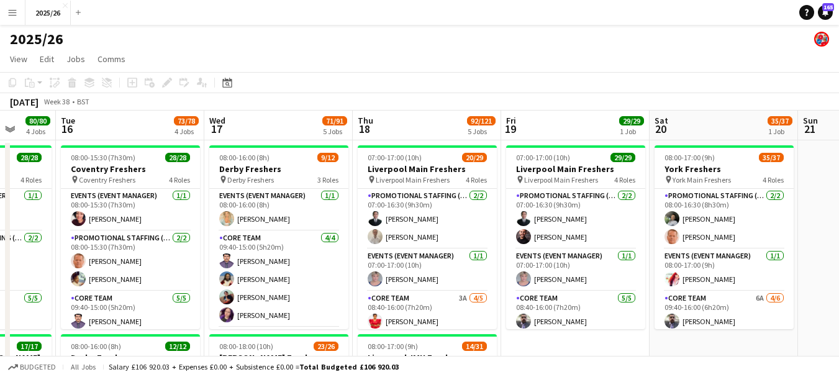
scroll to position [0, 498]
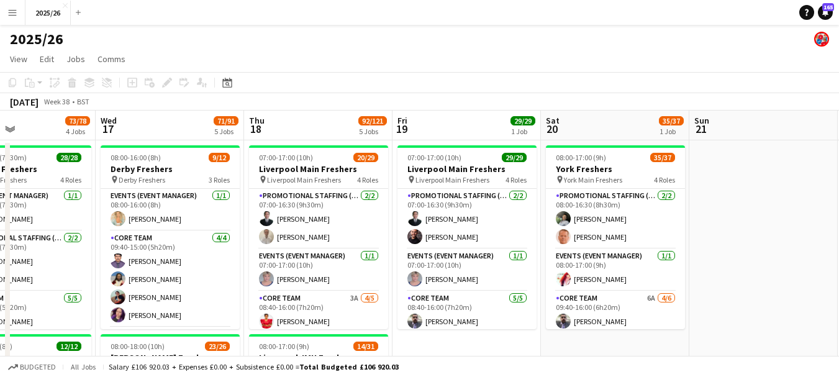
drag, startPoint x: 648, startPoint y: 191, endPoint x: 391, endPoint y: 161, distance: 258.7
click at [675, 258] on app-card-role "Events (Event Manager) 1/1 08:00-17:00 (9h) Charlotte Furness" at bounding box center [615, 270] width 139 height 42
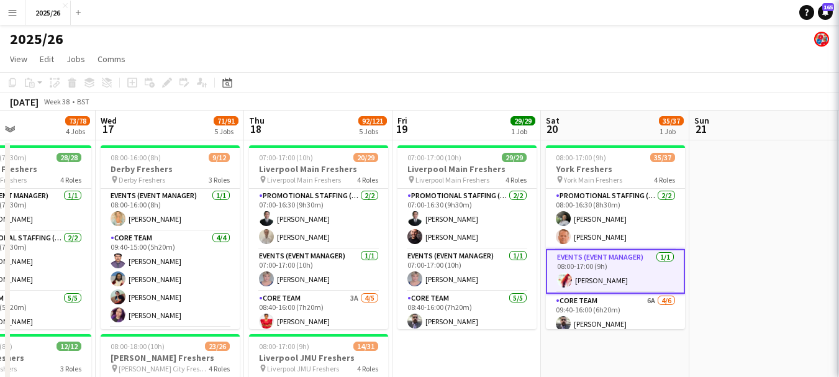
scroll to position [0, 497]
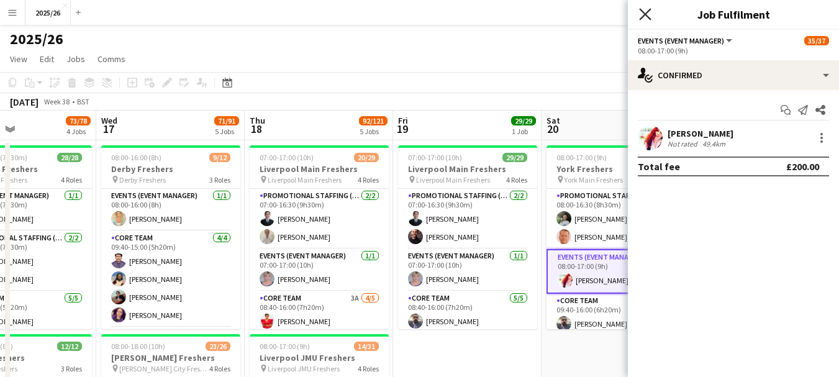
click at [644, 11] on icon "Close pop-in" at bounding box center [645, 14] width 12 height 12
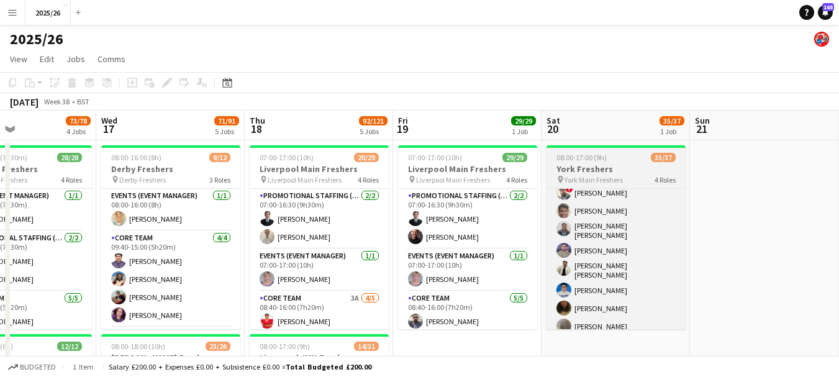
scroll to position [368, 0]
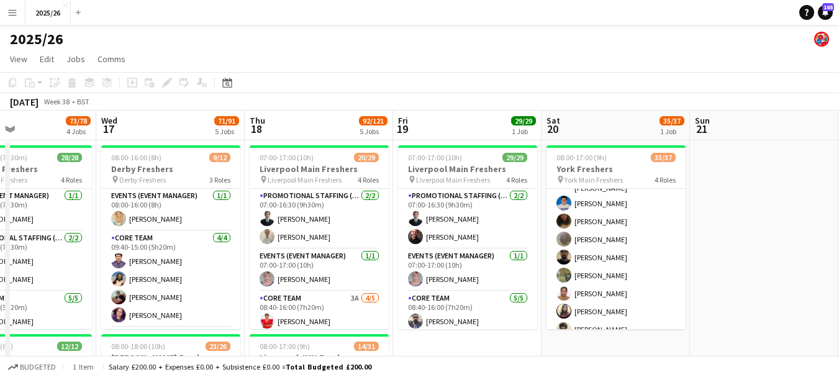
drag, startPoint x: 545, startPoint y: 221, endPoint x: 245, endPoint y: 260, distance: 303.0
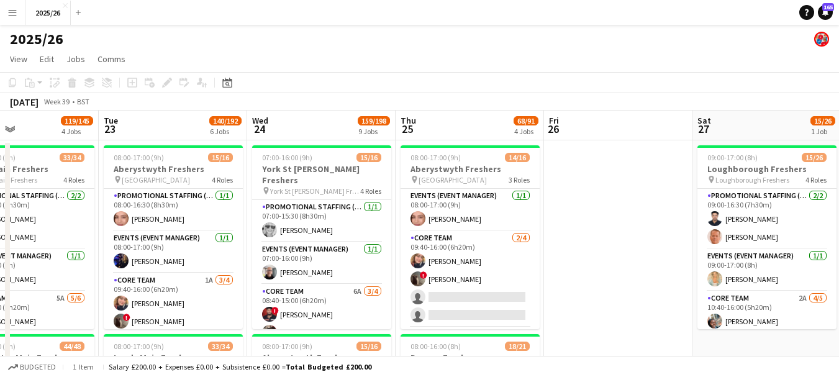
scroll to position [0, 381]
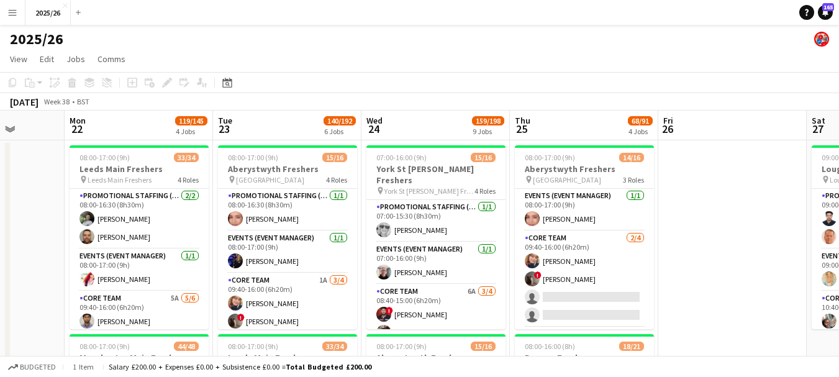
drag, startPoint x: 559, startPoint y: 276, endPoint x: 470, endPoint y: 308, distance: 95.0
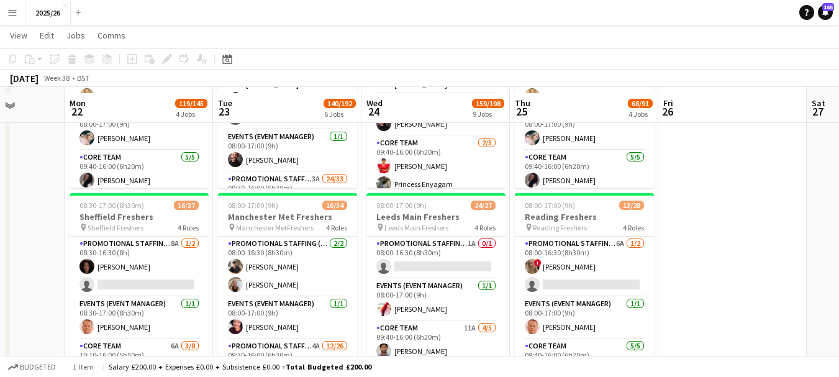
scroll to position [567, 0]
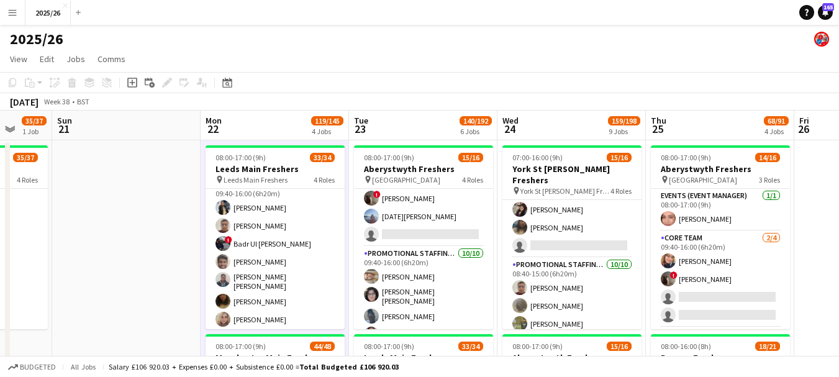
scroll to position [0, 343]
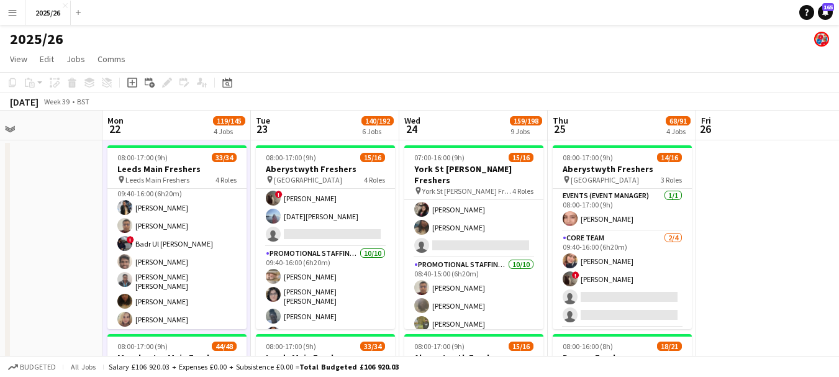
drag, startPoint x: 701, startPoint y: 228, endPoint x: 739, endPoint y: 195, distance: 50.2
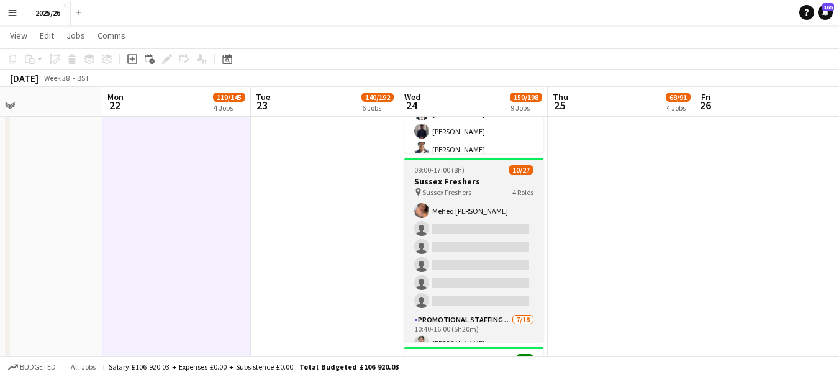
scroll to position [246, 0]
